Goal: Task Accomplishment & Management: Manage account settings

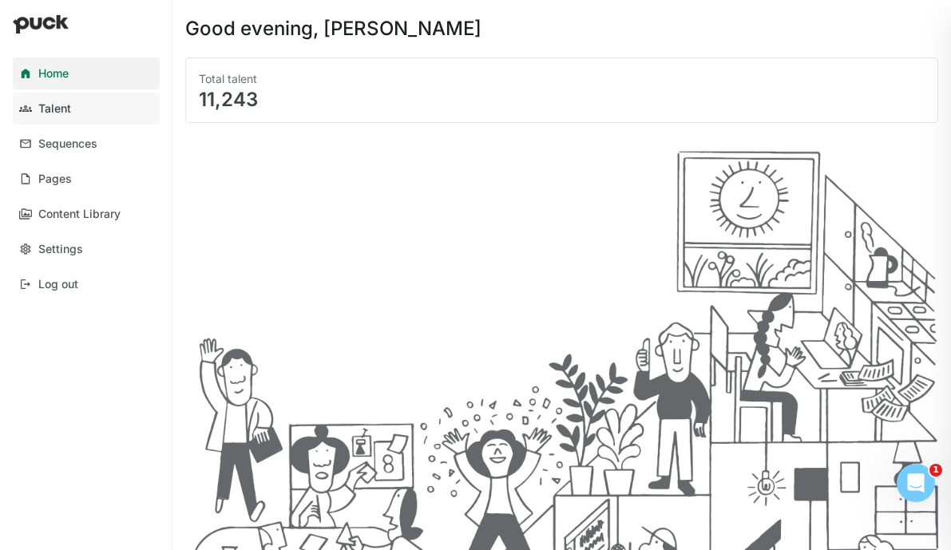
click at [109, 109] on link "Talent" at bounding box center [86, 109] width 147 height 32
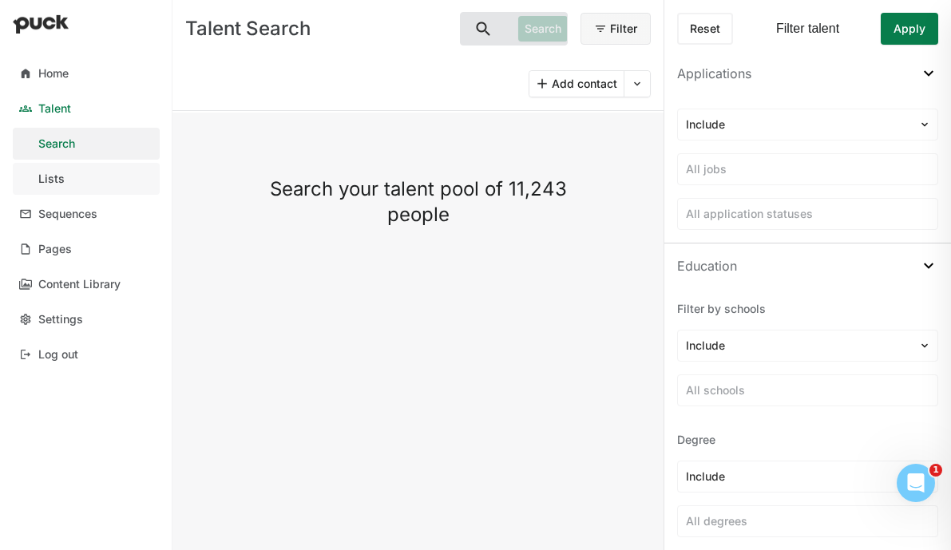
click at [58, 169] on link "Lists" at bounding box center [86, 179] width 147 height 32
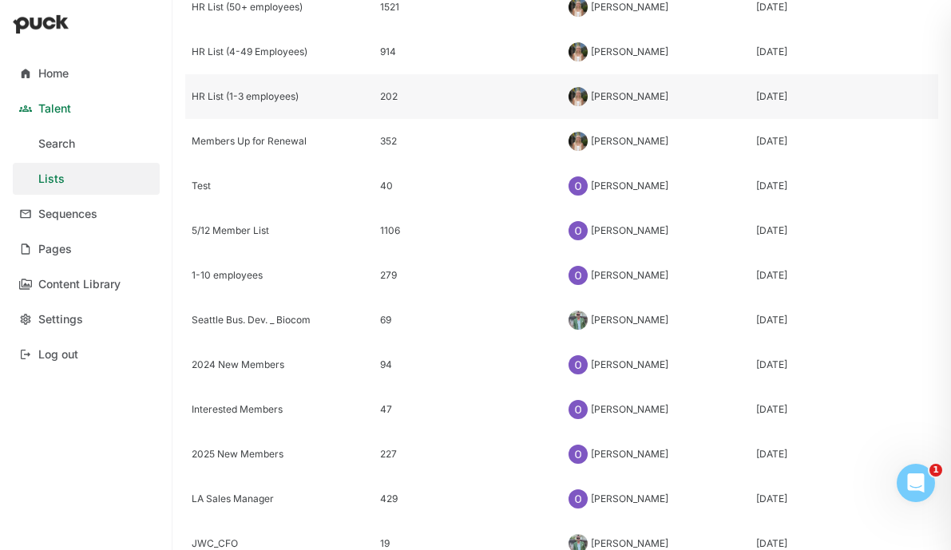
scroll to position [365, 0]
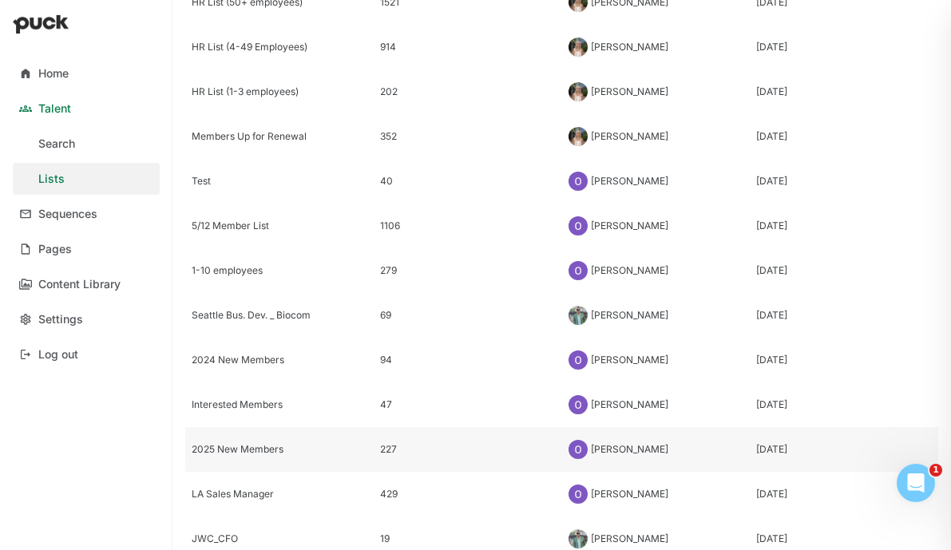
click at [248, 447] on div "2025 New Members" at bounding box center [280, 449] width 176 height 11
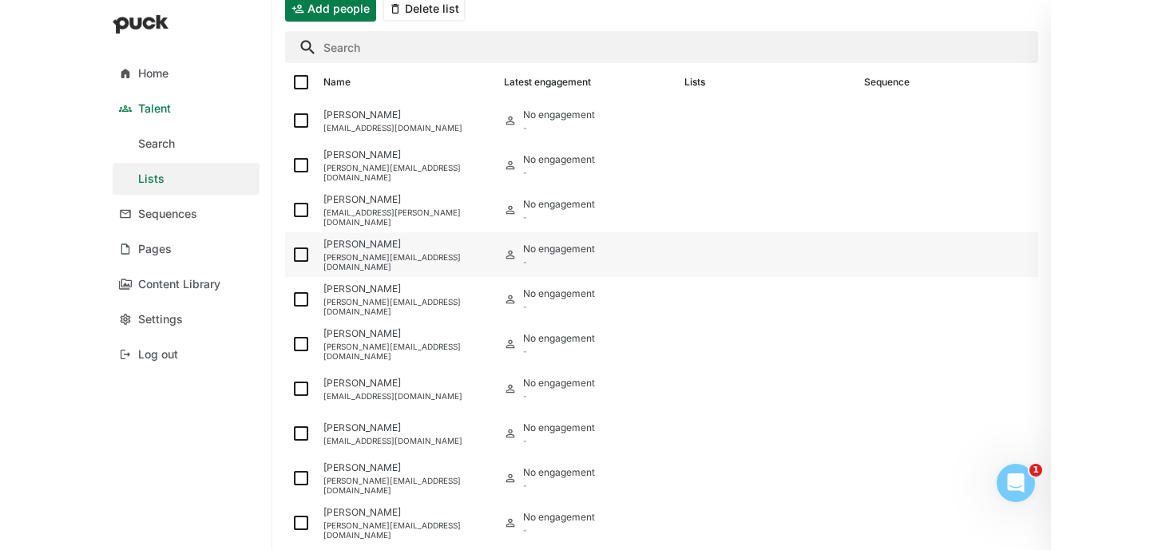
scroll to position [131, 0]
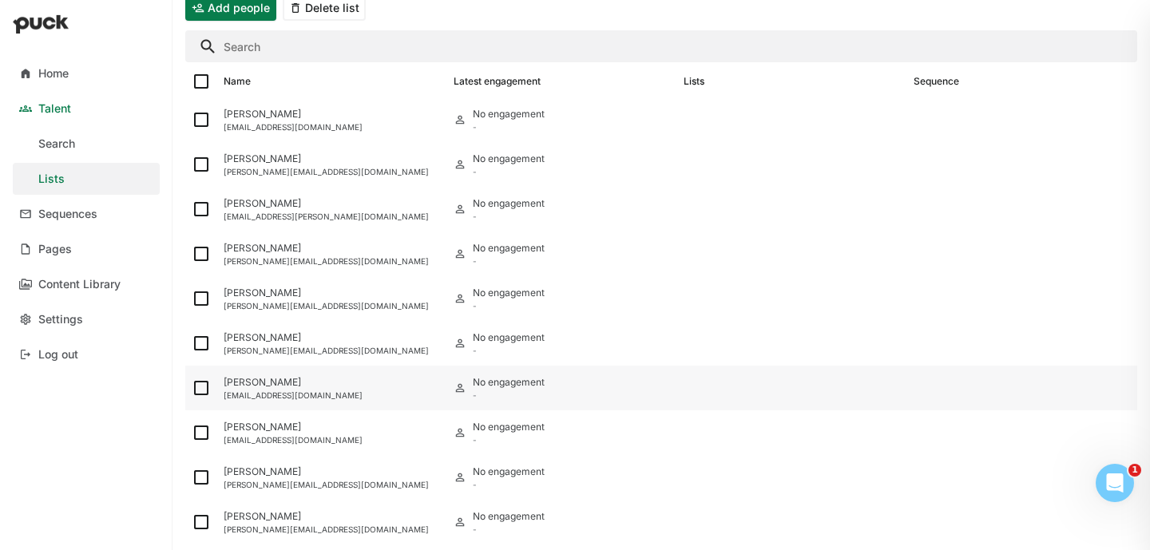
click at [276, 378] on div "[PERSON_NAME]" at bounding box center [332, 382] width 217 height 11
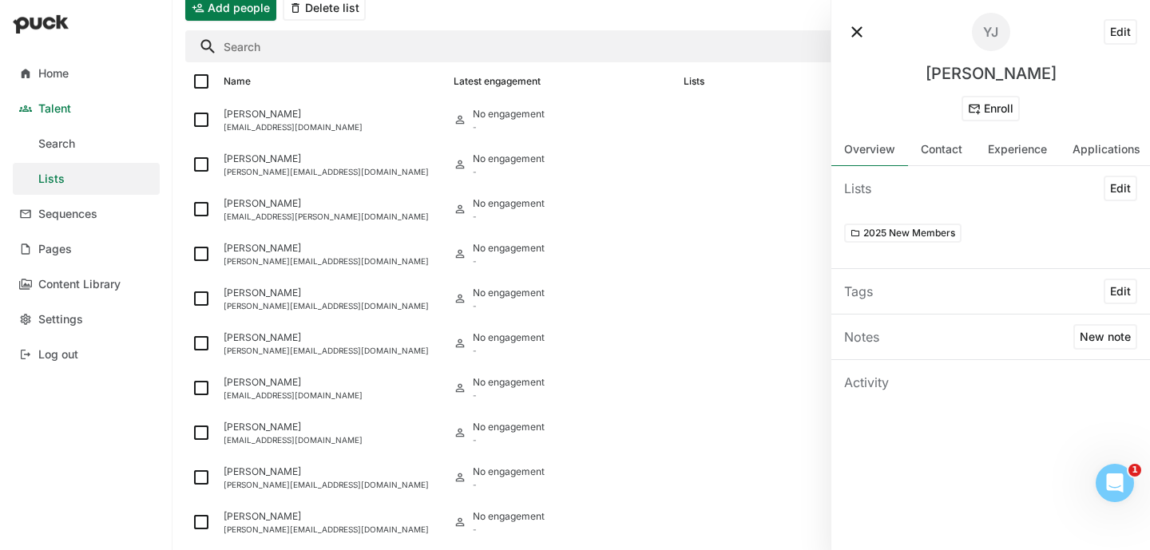
click at [1130, 30] on button "Edit" at bounding box center [1121, 32] width 34 height 26
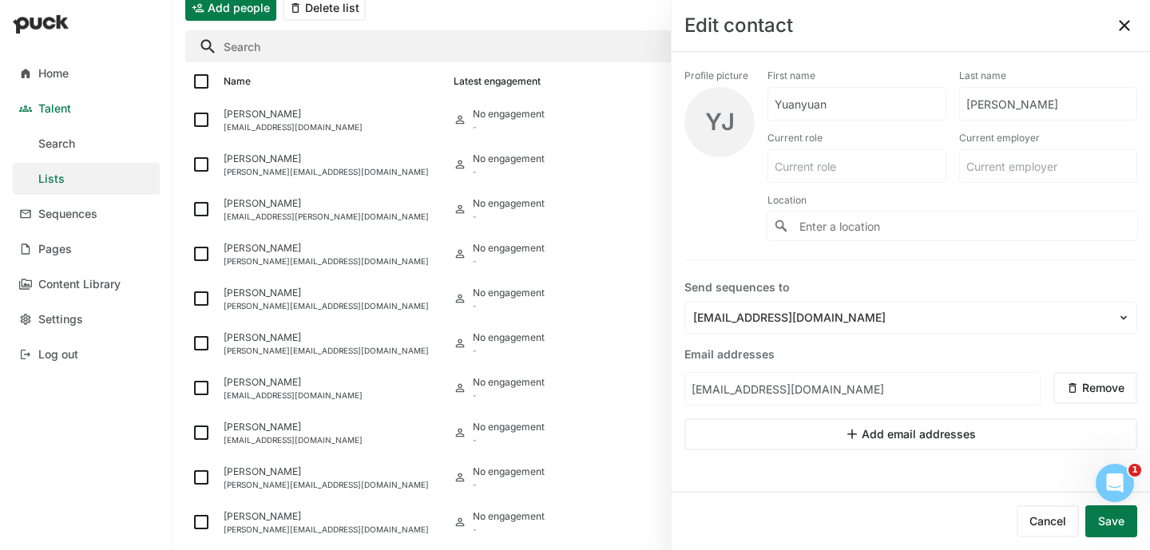
click at [809, 105] on input "Yuanyuan" at bounding box center [856, 104] width 177 height 32
click at [809, 105] on input "Yuanyuan" at bounding box center [847, 104] width 158 height 32
type input "Crystal"
click at [1101, 526] on button "Save" at bounding box center [1111, 522] width 52 height 32
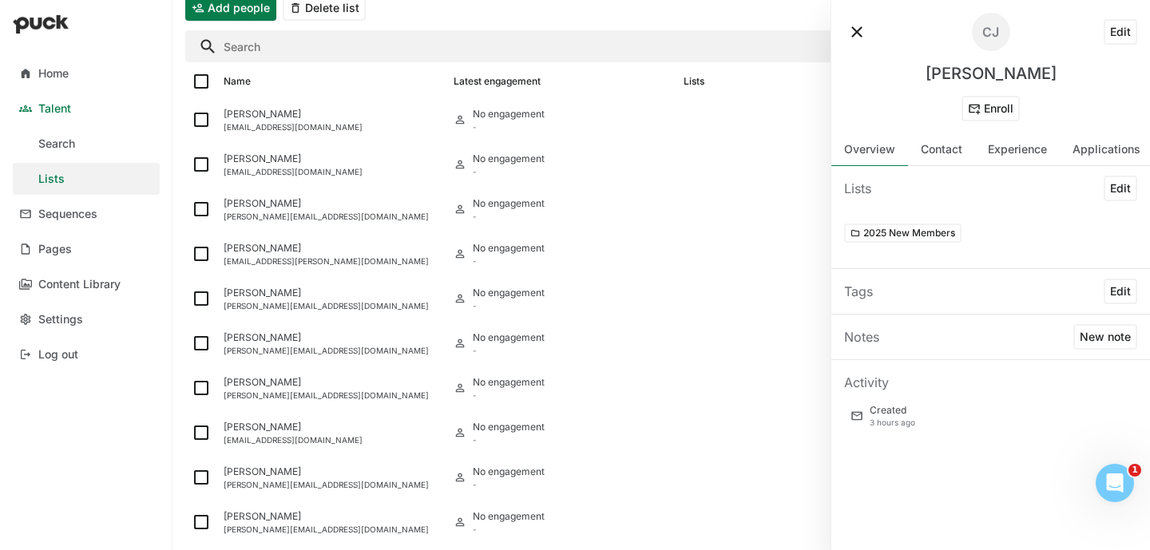
click at [859, 30] on button at bounding box center [857, 32] width 26 height 26
